Goal: Task Accomplishment & Management: Use online tool/utility

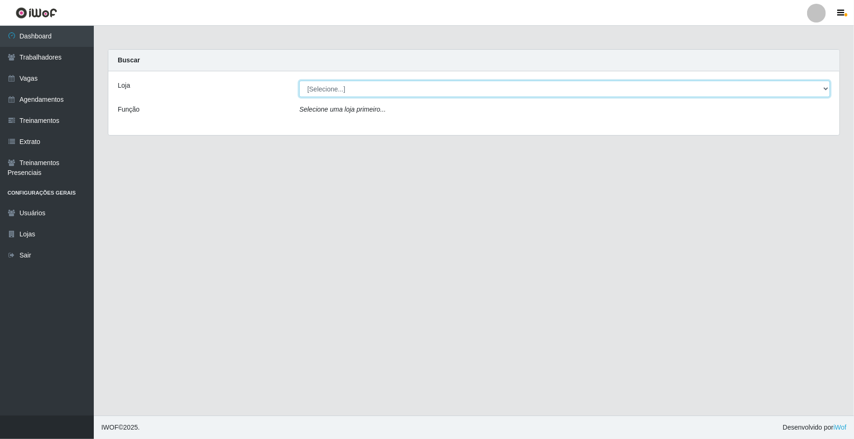
click at [350, 90] on select "[Selecione...] [GEOGRAPHIC_DATA]" at bounding box center [564, 89] width 531 height 16
select select "65"
click at [299, 81] on select "[Selecione...] [GEOGRAPHIC_DATA]" at bounding box center [564, 89] width 531 height 16
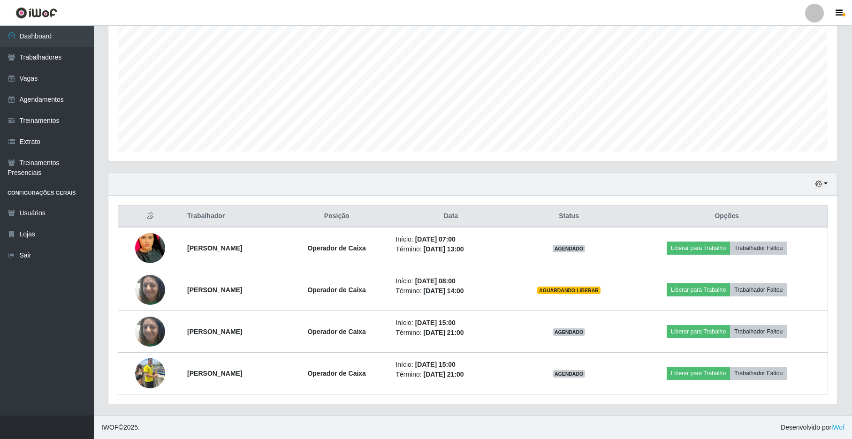
scroll to position [195, 729]
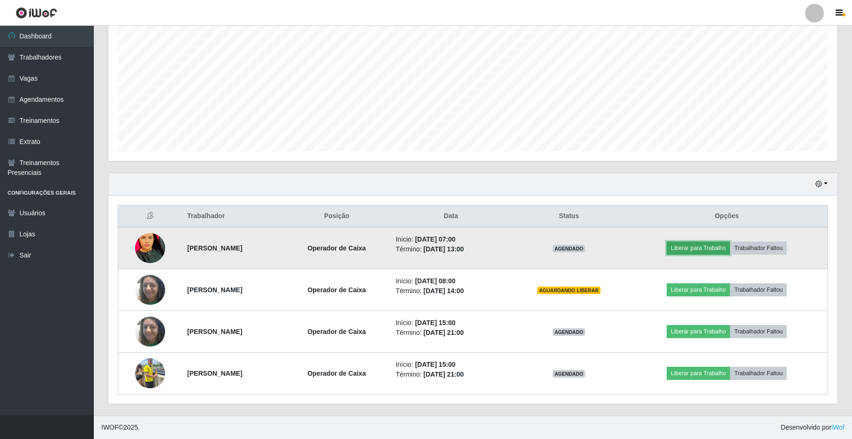
click at [716, 252] on button "Liberar para Trabalho" at bounding box center [698, 248] width 63 height 13
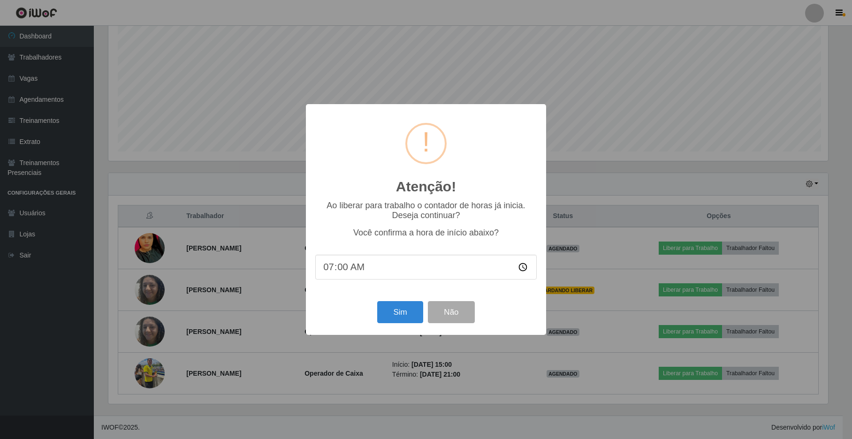
scroll to position [195, 722]
click at [400, 310] on button "Sim" at bounding box center [402, 312] width 46 height 22
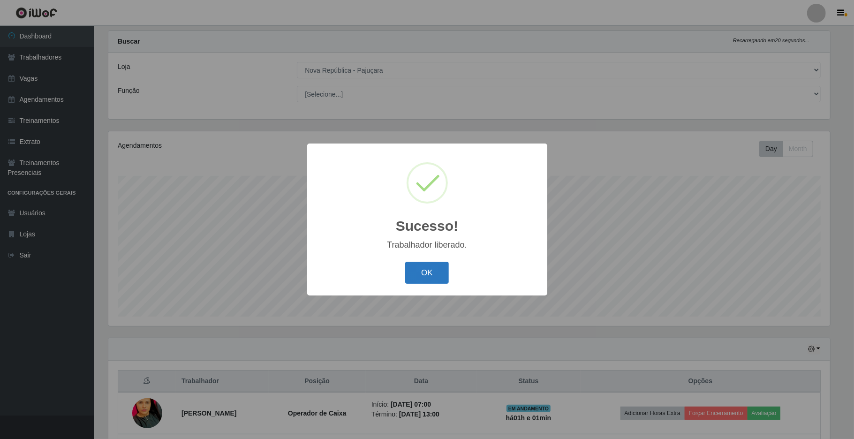
click at [438, 271] on button "OK" at bounding box center [427, 273] width 44 height 22
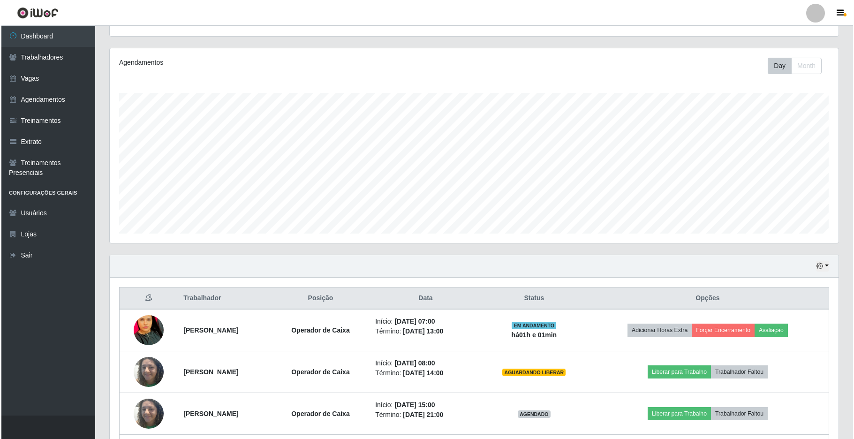
scroll to position [186, 0]
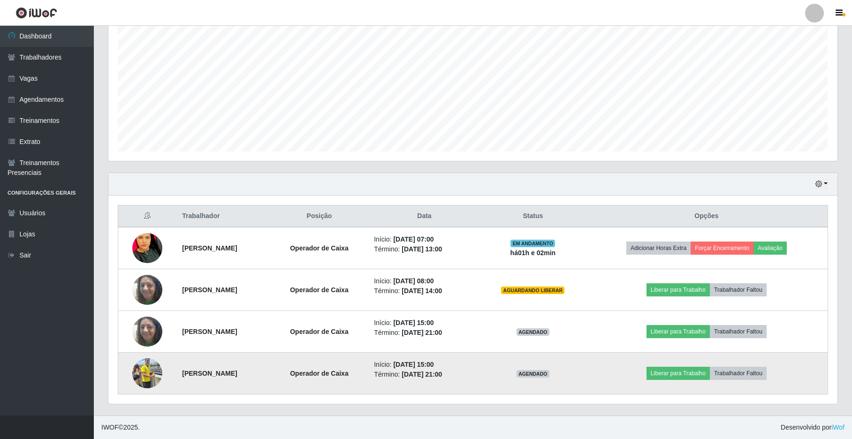
click at [139, 373] on img at bounding box center [147, 373] width 30 height 40
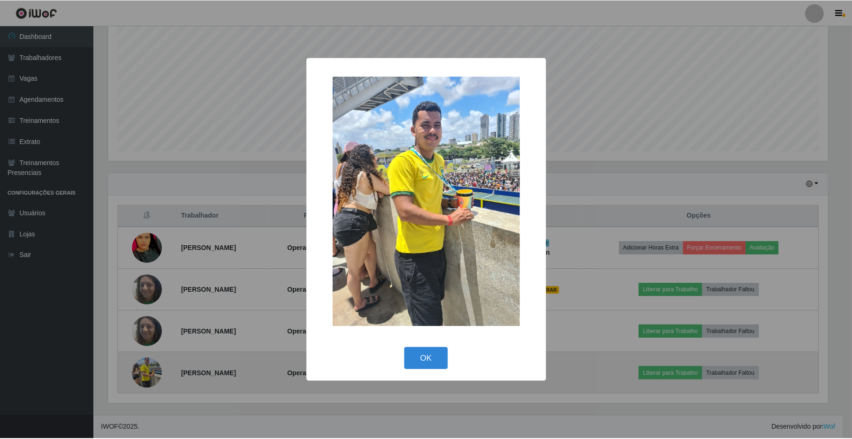
scroll to position [195, 722]
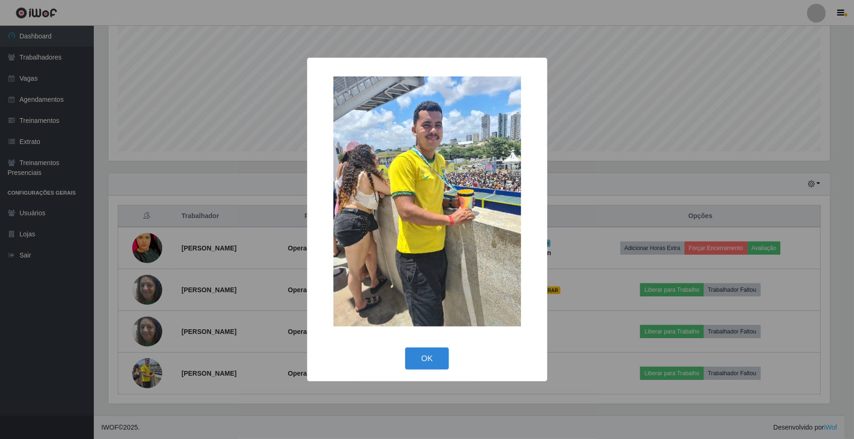
click at [293, 141] on div "× OK Cancel" at bounding box center [427, 219] width 854 height 439
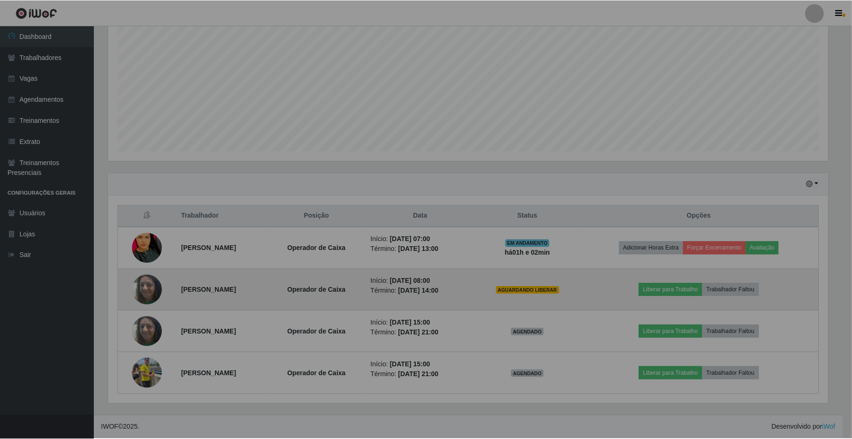
scroll to position [195, 729]
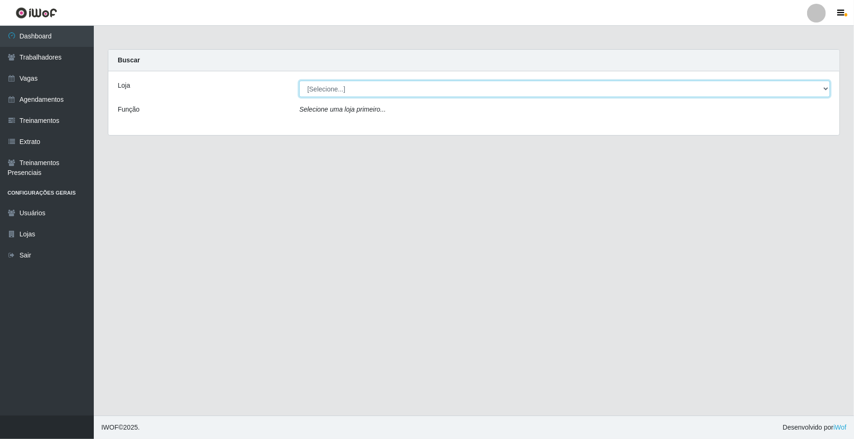
click at [646, 85] on select "[Selecione...] [GEOGRAPHIC_DATA]" at bounding box center [564, 89] width 531 height 16
select select "65"
click at [299, 81] on select "[Selecione...] [GEOGRAPHIC_DATA]" at bounding box center [564, 89] width 531 height 16
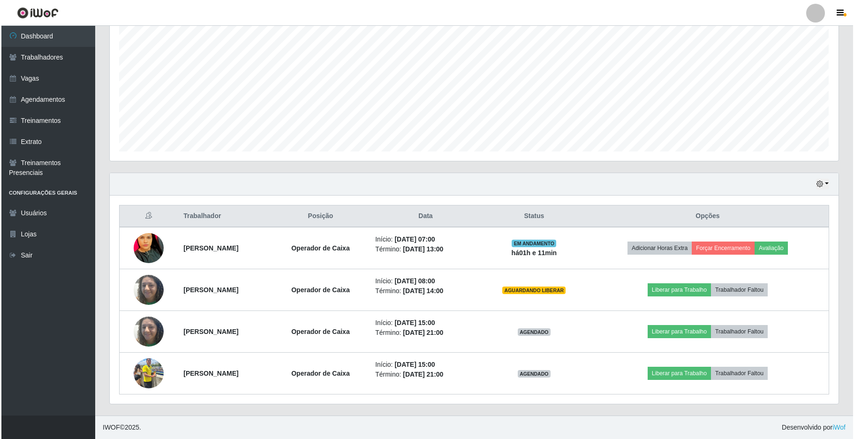
scroll to position [186, 0]
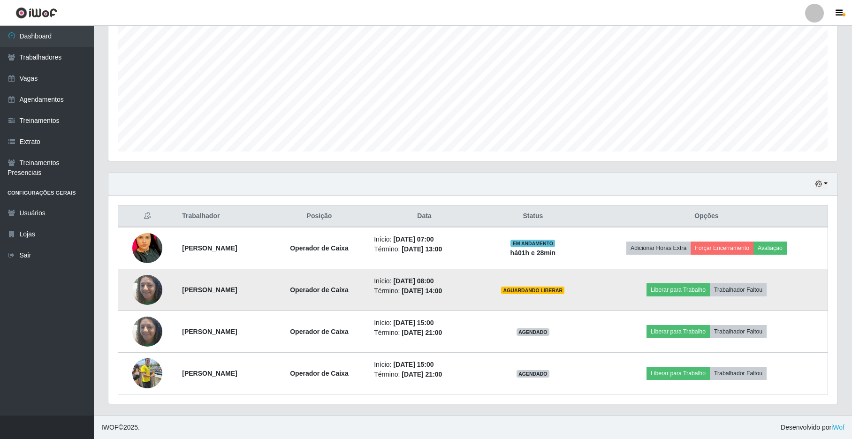
click at [564, 291] on span "AGUARDANDO LIBERAR" at bounding box center [532, 291] width 63 height 8
click at [646, 290] on button "Liberar para Trabalho" at bounding box center [678, 289] width 63 height 13
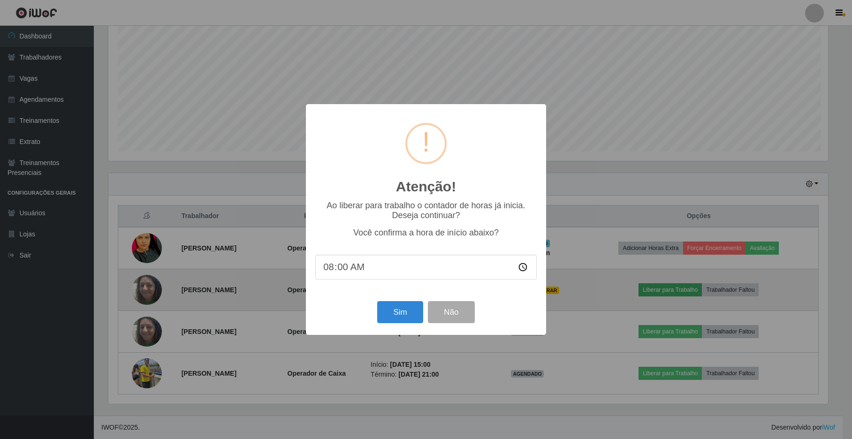
scroll to position [195, 722]
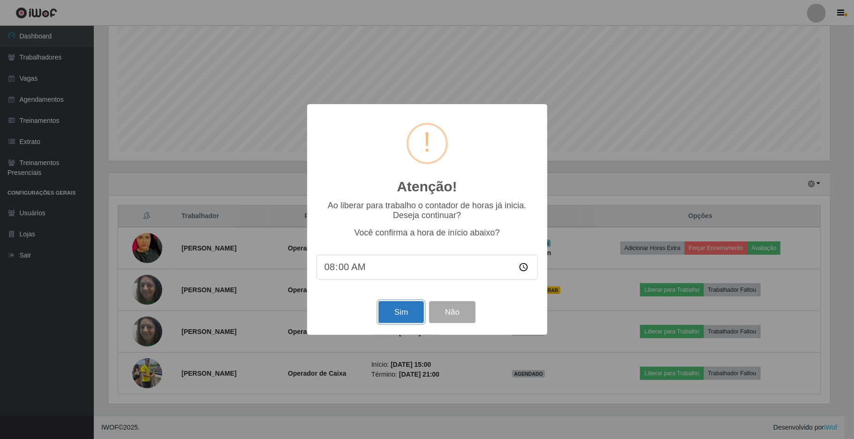
click at [396, 317] on button "Sim" at bounding box center [402, 312] width 46 height 22
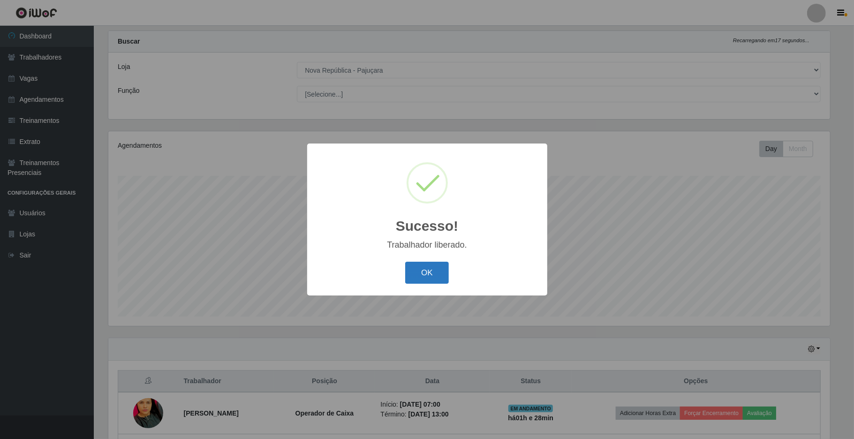
click at [410, 279] on button "OK" at bounding box center [427, 273] width 44 height 22
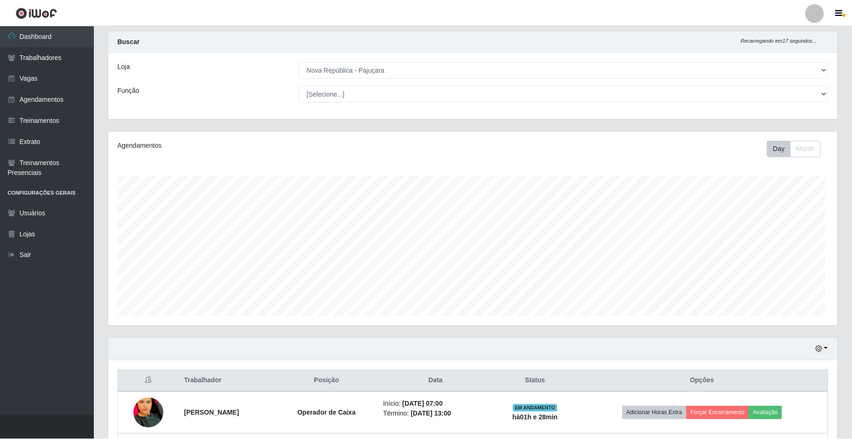
scroll to position [195, 729]
drag, startPoint x: 851, startPoint y: 278, endPoint x: 846, endPoint y: 317, distance: 39.3
click at [646, 317] on div "Carregando... Buscar Recarregando em 1 segundos... Loja [Selecione...] Nova Rep…" at bounding box center [473, 305] width 758 height 550
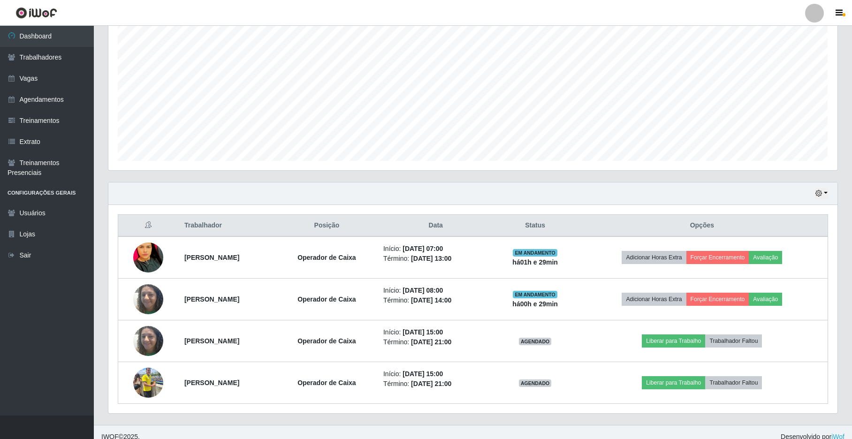
scroll to position [186, 0]
